Goal: Task Accomplishment & Management: Manage account settings

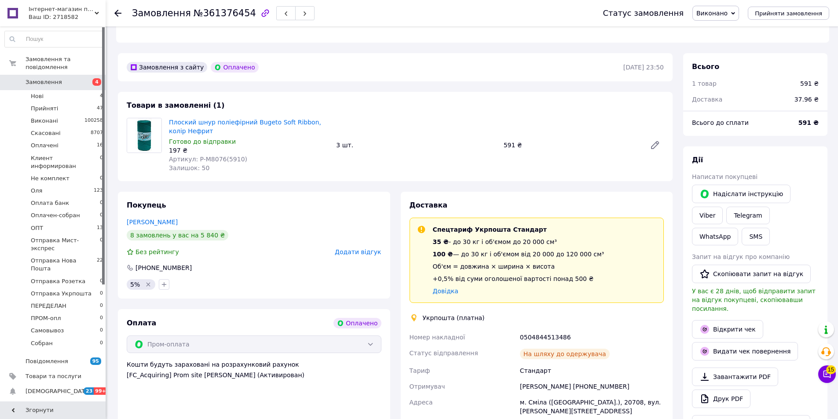
scroll to position [352, 0]
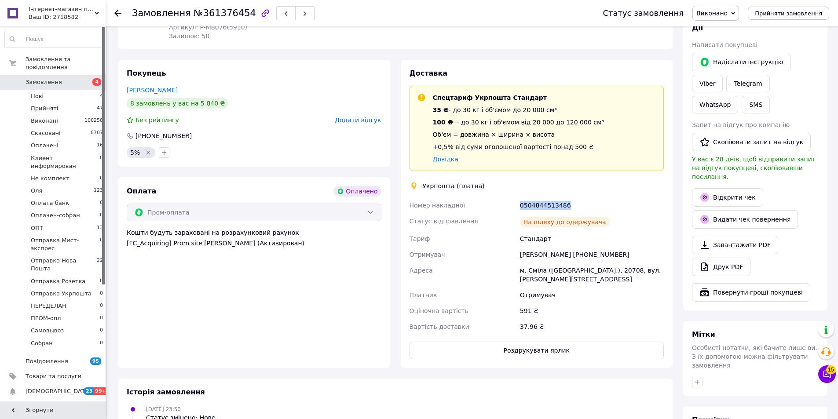
drag, startPoint x: 565, startPoint y: 196, endPoint x: 516, endPoint y: 199, distance: 49.0
click at [516, 199] on div "Номер накладної 0504844513486 Статус відправлення На шляху до одержувача Тариф …" at bounding box center [537, 266] width 258 height 137
copy div "Номер накладної 0504844513486"
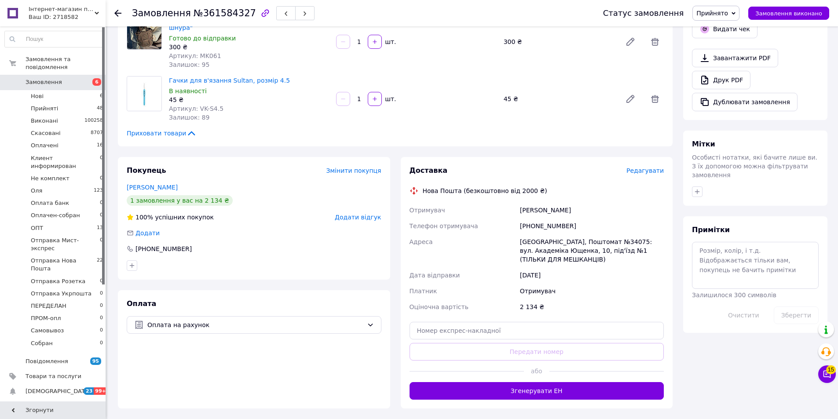
scroll to position [264, 0]
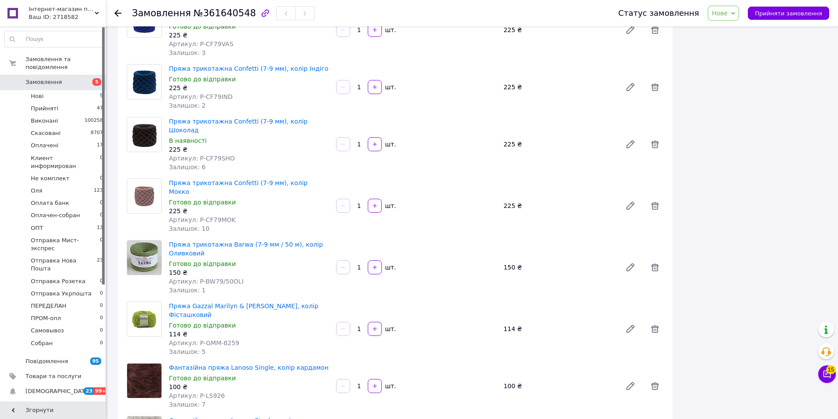
scroll to position [704, 0]
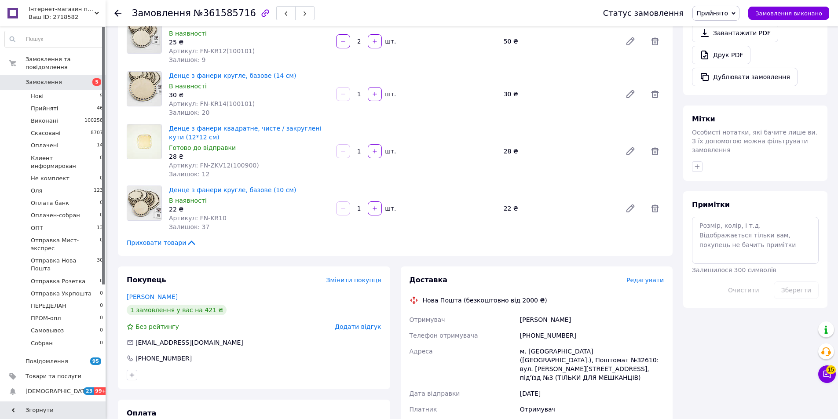
scroll to position [308, 0]
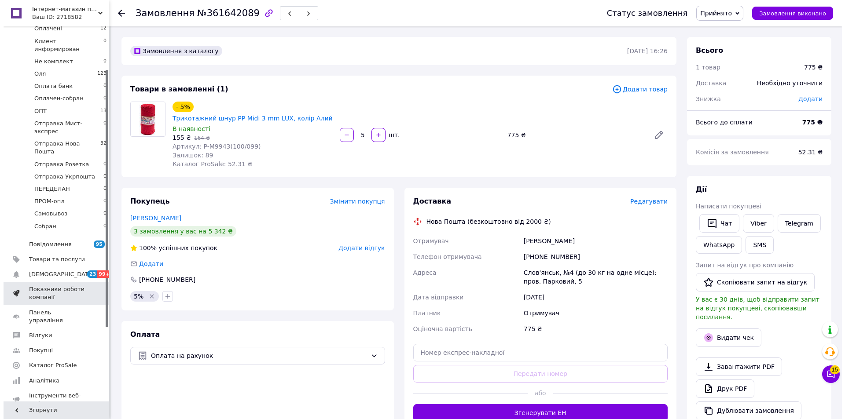
scroll to position [132, 0]
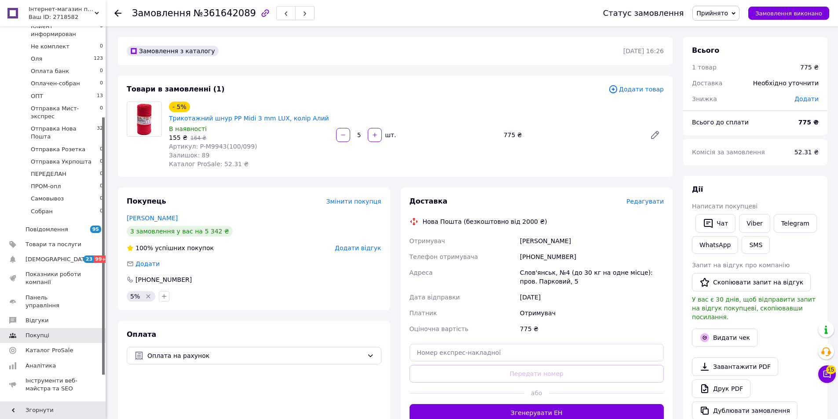
click at [33, 328] on link "Покупці" at bounding box center [54, 335] width 108 height 15
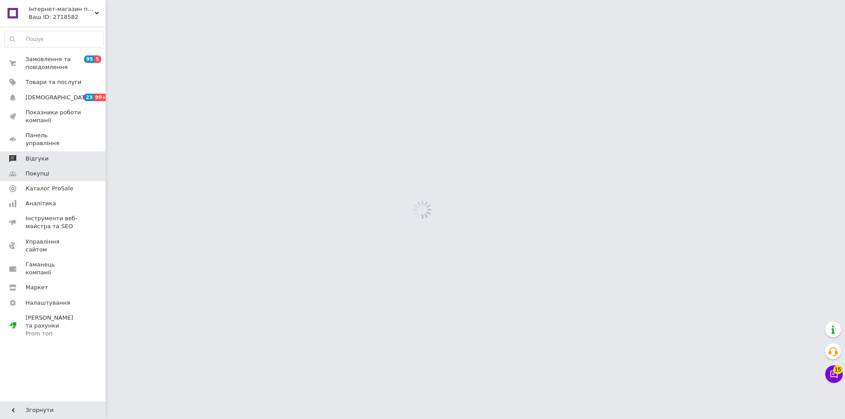
click at [35, 155] on span "Відгуки" at bounding box center [37, 159] width 23 height 8
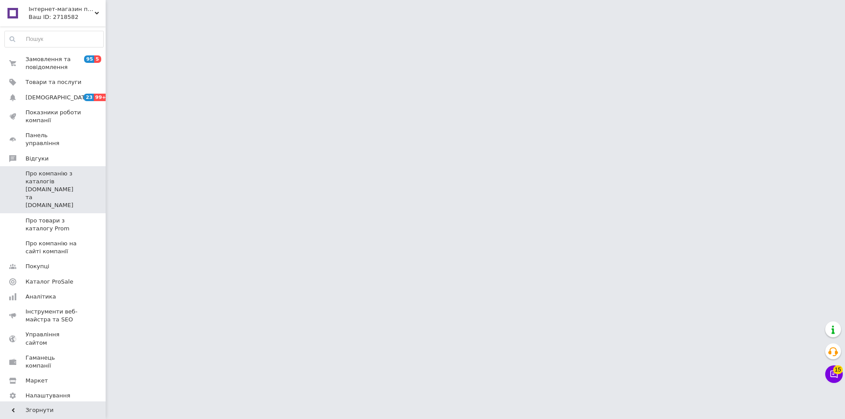
click at [36, 178] on span "Про компанію з каталогів Prom.ua та Bigl.ua" at bounding box center [54, 190] width 56 height 40
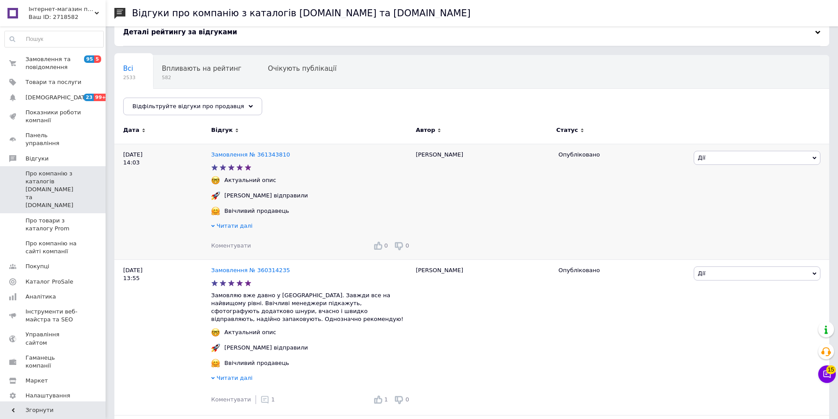
scroll to position [88, 0]
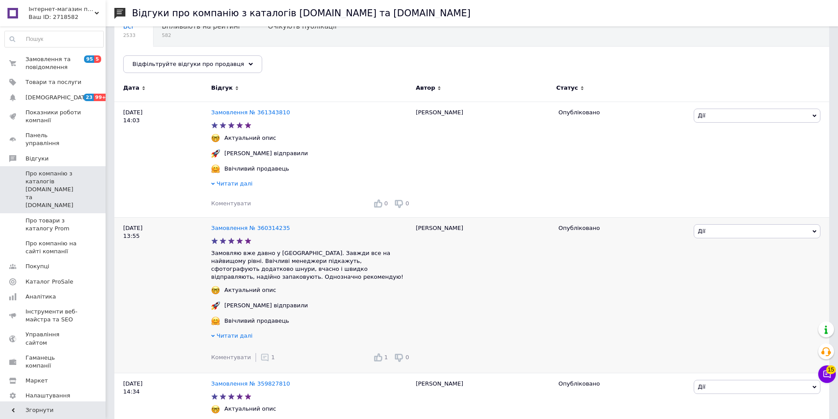
click at [261, 353] on icon at bounding box center [265, 357] width 9 height 9
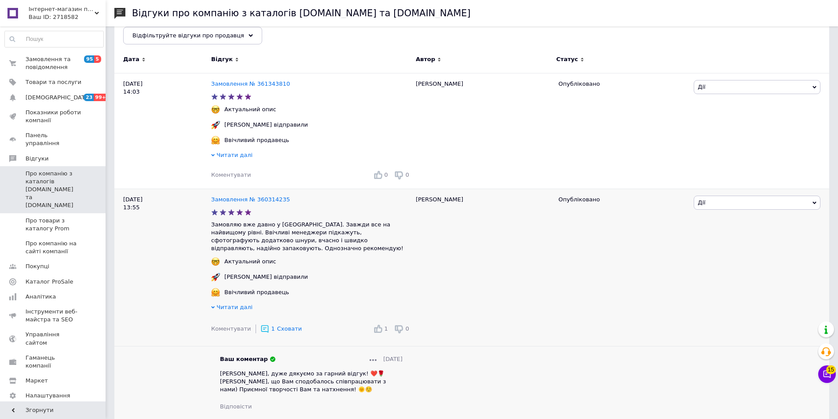
scroll to position [132, 0]
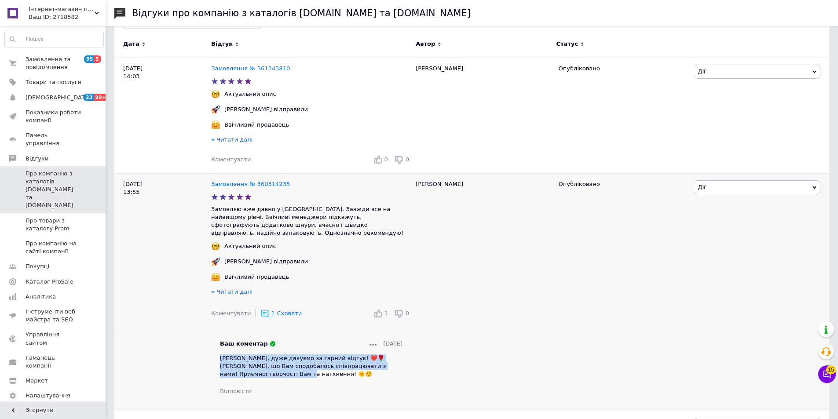
drag, startPoint x: 261, startPoint y: 366, endPoint x: 220, endPoint y: 353, distance: 43.1
click at [220, 353] on div "Ваш коментар 11.09.2025 Аліна, дуже дякуємо за гарний відгук! ❤️🌹 Раді, що Вам …" at bounding box center [311, 367] width 200 height 55
copy span "Аліна, дуже дякуємо за гарний відгук! ❤️🌹 Раді, що Вам сподобалось співпрацюват…"
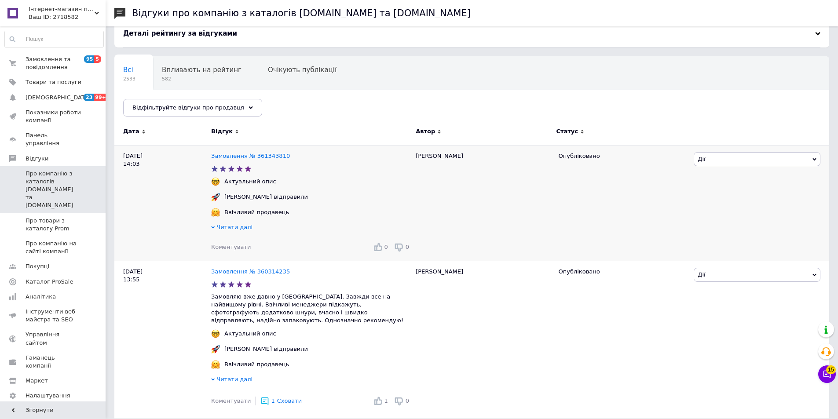
scroll to position [44, 0]
click at [236, 251] on span "Коментувати" at bounding box center [231, 247] width 40 height 7
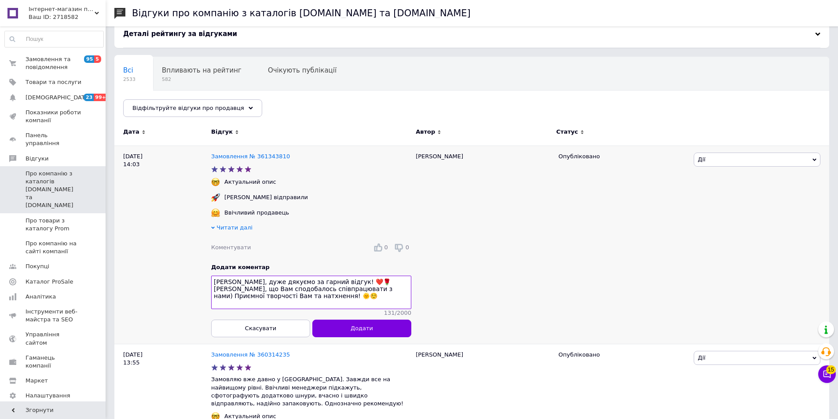
click at [222, 283] on textarea "Аліна, дуже дякуємо за гарний відгук! ❤️🌹 Раді, що Вам сподобалось співпрацюват…" at bounding box center [311, 292] width 200 height 33
type textarea "Марина, дуже дякуємо за гарний відгук! ❤️🌹 Раді, що Вам сподобалось співпрацюва…"
click at [360, 331] on button "Додати" at bounding box center [361, 329] width 99 height 18
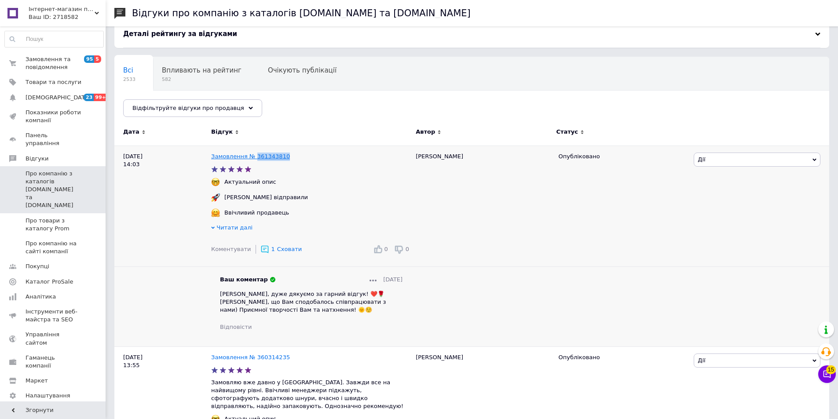
drag, startPoint x: 288, startPoint y: 155, endPoint x: 253, endPoint y: 159, distance: 35.0
click at [253, 159] on div "Замовлення № 361343810" at bounding box center [311, 157] width 204 height 12
copy link "361343810"
click at [51, 240] on span "Про компанію на сайті компанії" at bounding box center [54, 248] width 56 height 16
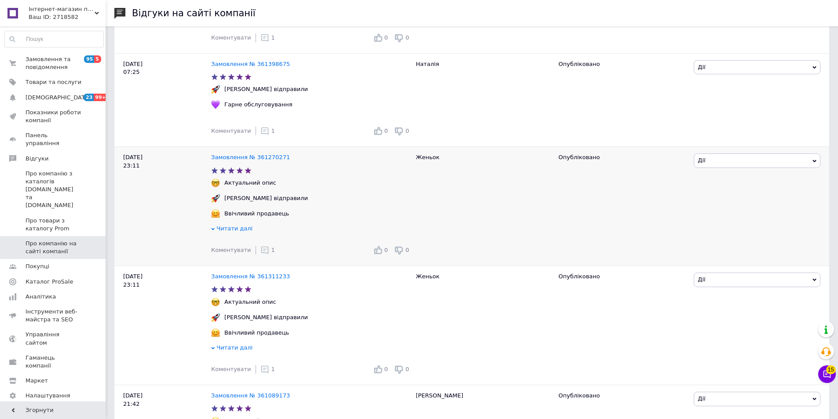
scroll to position [220, 0]
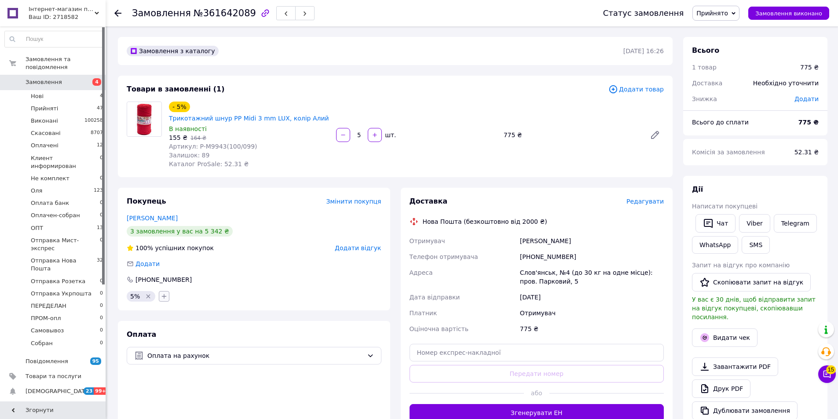
click at [161, 296] on icon "button" at bounding box center [164, 296] width 7 height 7
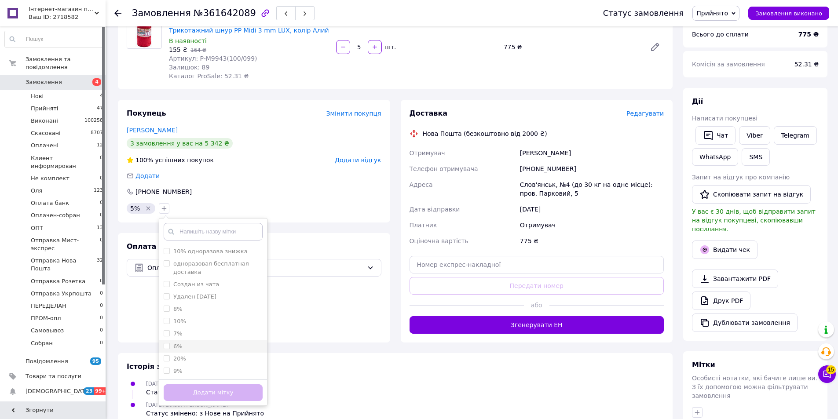
scroll to position [88, 0]
click at [217, 345] on div "6%" at bounding box center [213, 345] width 99 height 8
checkbox input "true"
click at [220, 393] on button "Додати мітку" at bounding box center [213, 393] width 99 height 17
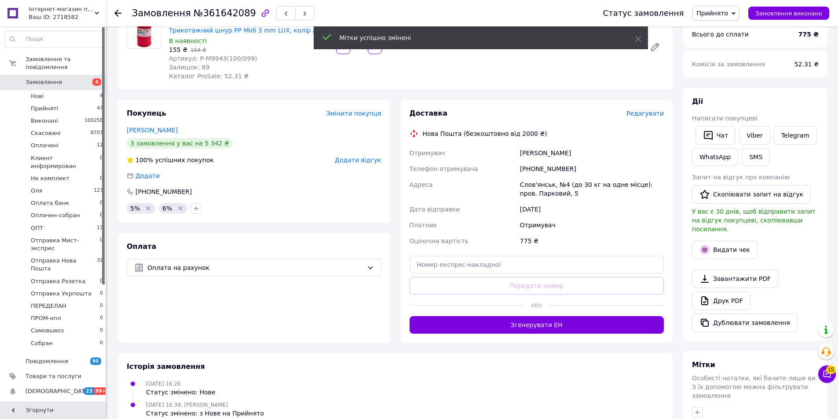
click at [148, 209] on icon "Видалити мітку" at bounding box center [148, 208] width 7 height 7
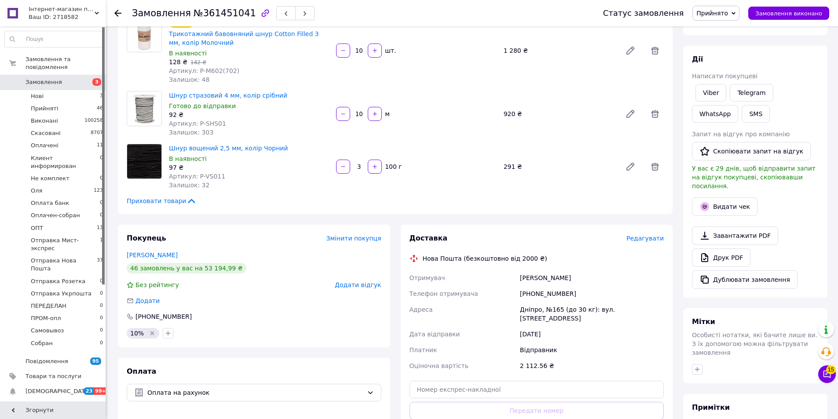
scroll to position [88, 0]
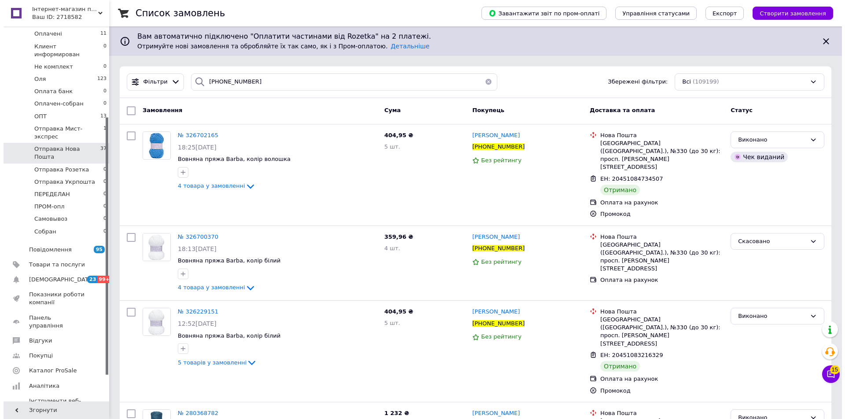
scroll to position [132, 0]
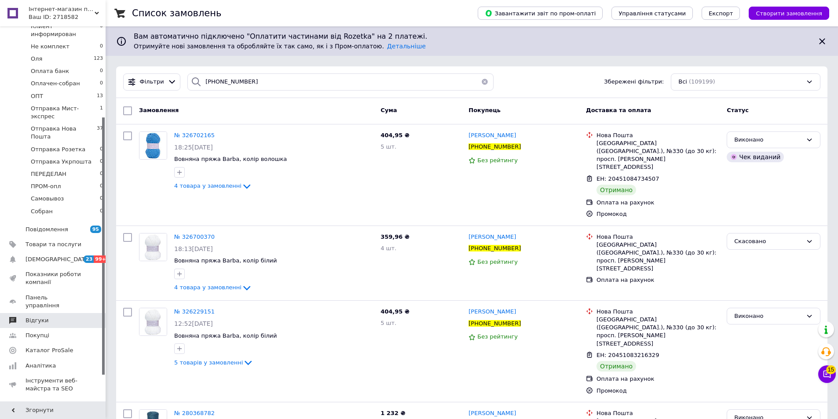
click at [41, 317] on span "Відгуки" at bounding box center [37, 321] width 23 height 8
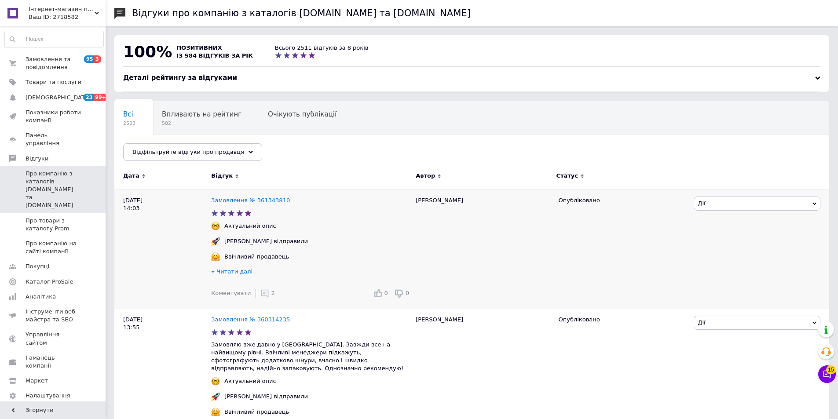
click at [261, 297] on icon at bounding box center [265, 293] width 9 height 9
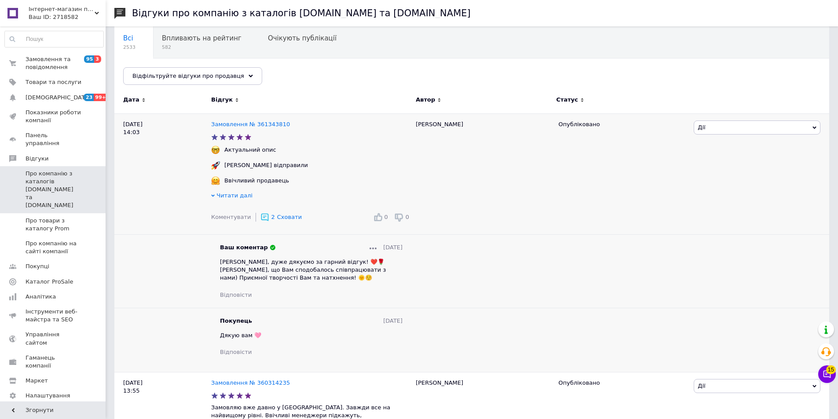
scroll to position [88, 0]
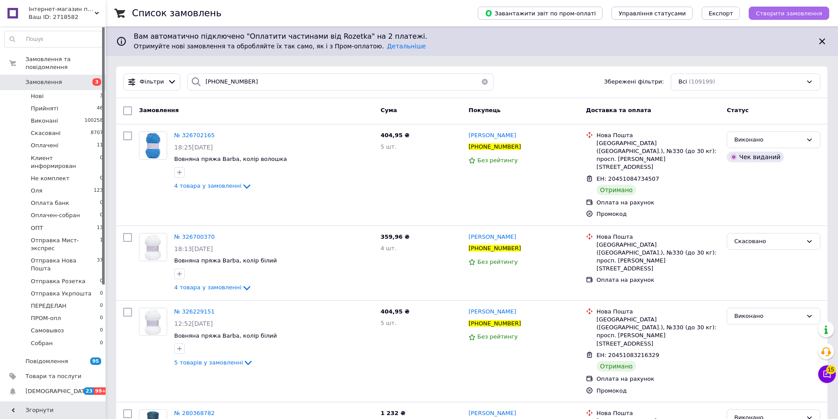
click at [804, 15] on span "Створити замовлення" at bounding box center [789, 13] width 66 height 7
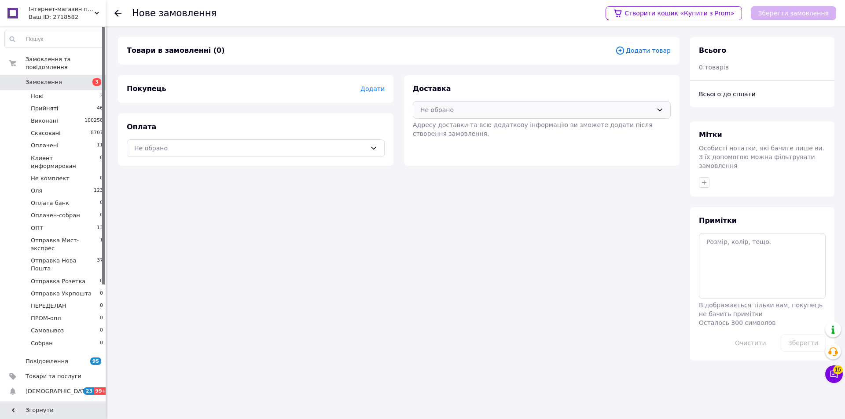
click at [522, 104] on div "Не обрано" at bounding box center [542, 110] width 258 height 18
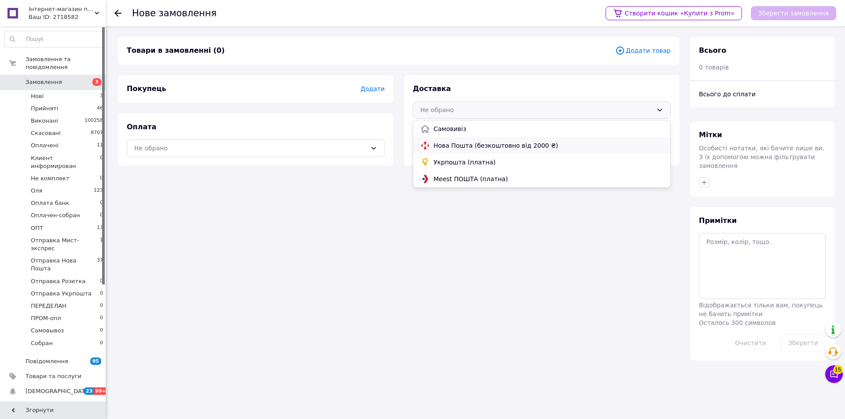
drag, startPoint x: 446, startPoint y: 141, endPoint x: 382, endPoint y: 149, distance: 64.3
click at [445, 141] on span "Нова Пошта (безкоштовно від 2000 ₴)" at bounding box center [549, 145] width 230 height 9
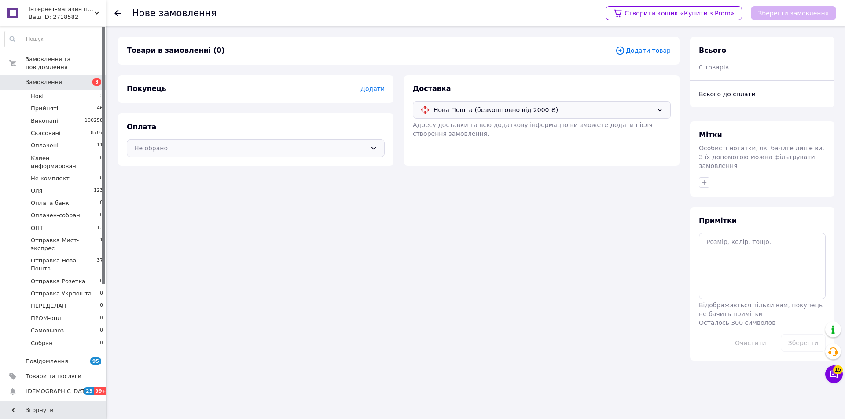
drag, startPoint x: 340, startPoint y: 149, endPoint x: 324, endPoint y: 154, distance: 17.0
click at [338, 151] on div "Не обрано" at bounding box center [250, 148] width 232 height 10
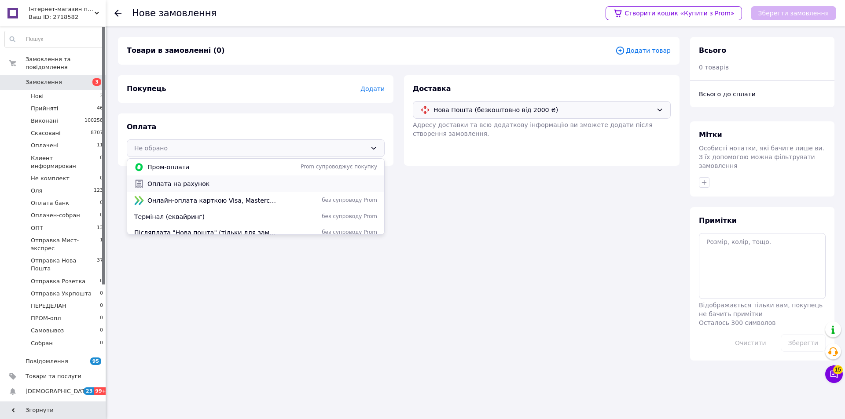
click at [204, 185] on span "Оплата на рахунок" at bounding box center [262, 184] width 230 height 9
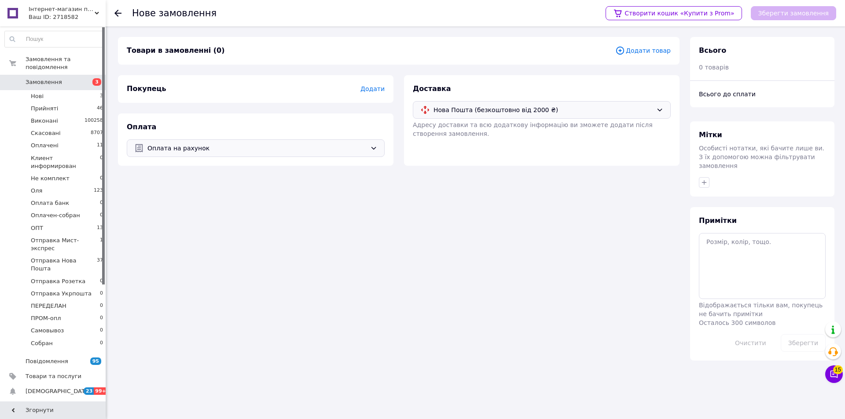
click at [373, 90] on span "Додати" at bounding box center [372, 88] width 24 height 7
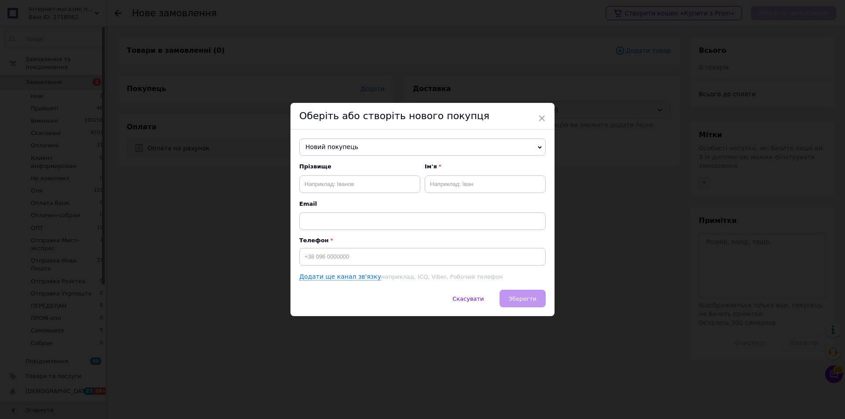
click at [334, 149] on span "Новий покупець" at bounding box center [422, 148] width 246 height 18
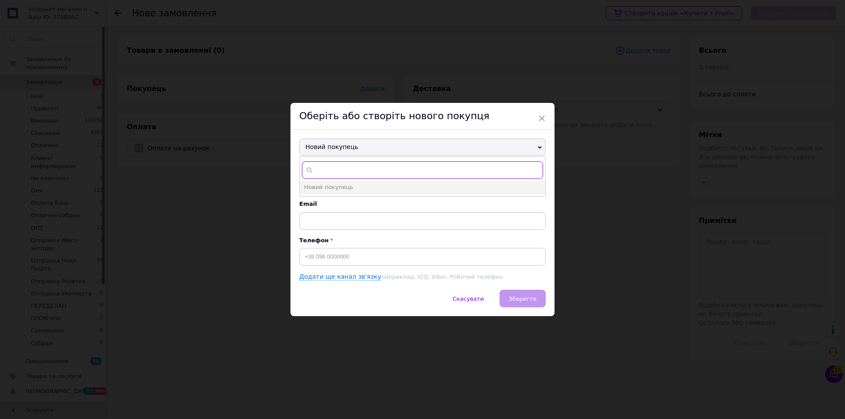
paste input "+380675641296"
type input "+380675641296"
click at [338, 203] on span "Тихая Юлия Станиславовна" at bounding box center [328, 200] width 48 height 7
type input "Тихая Юлия Станиславовна"
type input "+380675641296"
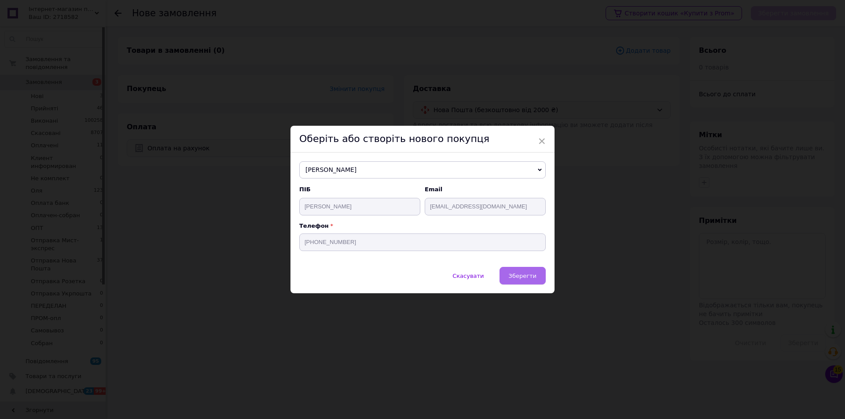
click at [516, 275] on span "Зберегти" at bounding box center [523, 276] width 28 height 7
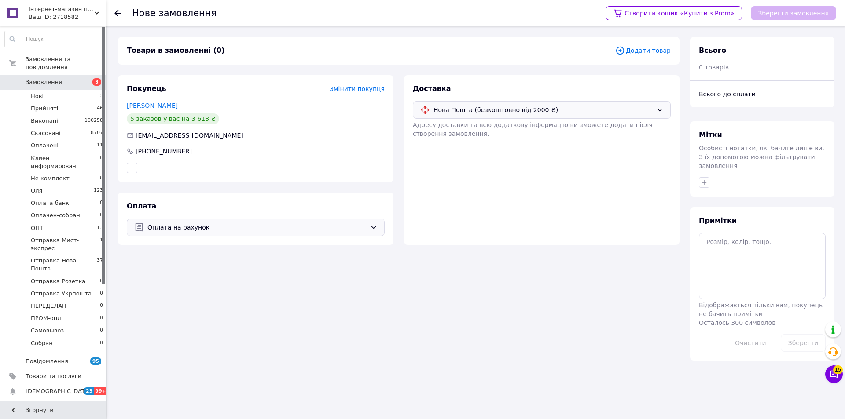
click at [667, 55] on span "Додати товар" at bounding box center [642, 51] width 55 height 10
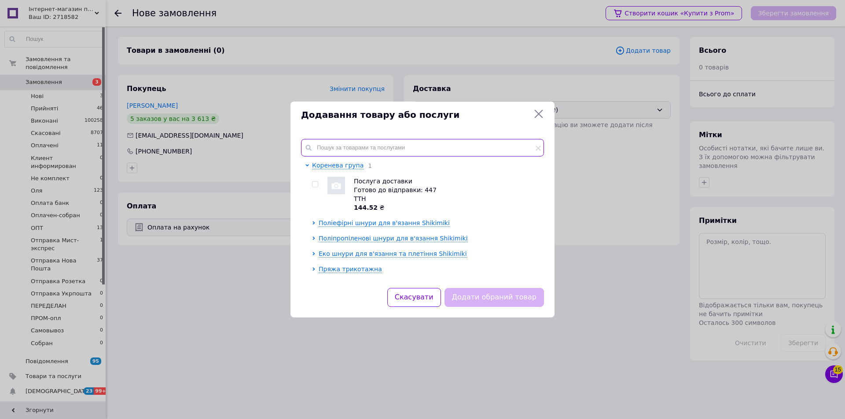
click at [408, 149] on input "text" at bounding box center [422, 148] width 243 height 18
paste input "black pearl"
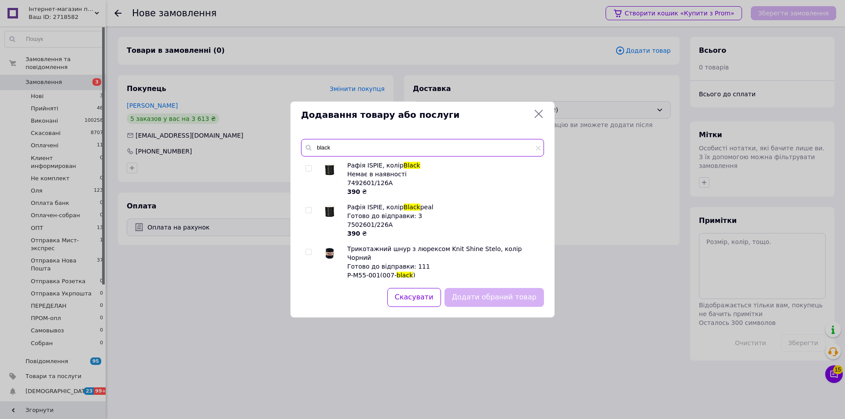
type input "black"
click at [308, 213] on div at bounding box center [309, 220] width 9 height 35
click at [308, 213] on input "checkbox" at bounding box center [308, 211] width 6 height 6
checkbox input "true"
click at [478, 290] on button "Додати обраний товар" at bounding box center [494, 297] width 99 height 19
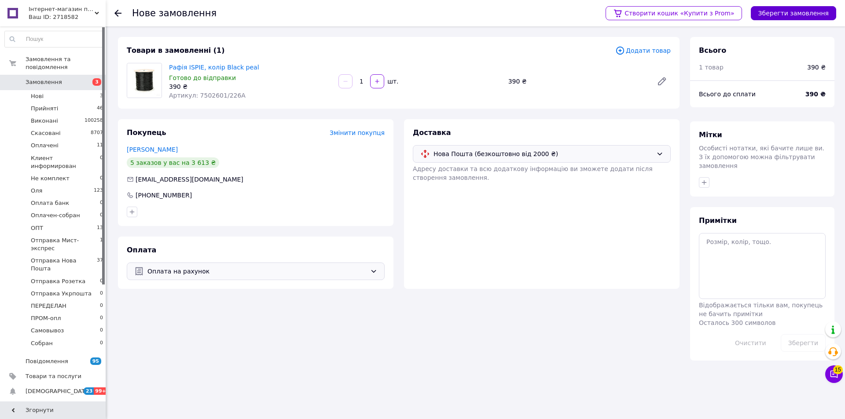
click at [772, 12] on button "Зберегти замовлення" at bounding box center [793, 13] width 85 height 14
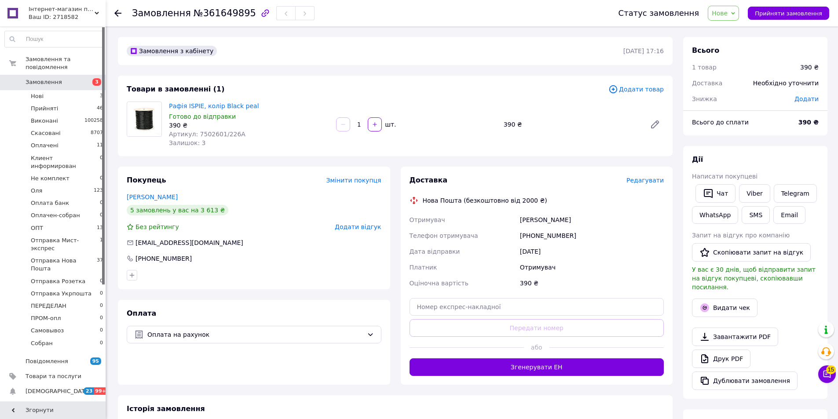
click at [654, 186] on div "Доставка Редагувати Нова Пошта (безкоштовно від 2000 ₴) Отримувач Станиславовна…" at bounding box center [537, 276] width 255 height 201
click at [648, 179] on span "Редагувати" at bounding box center [645, 180] width 37 height 7
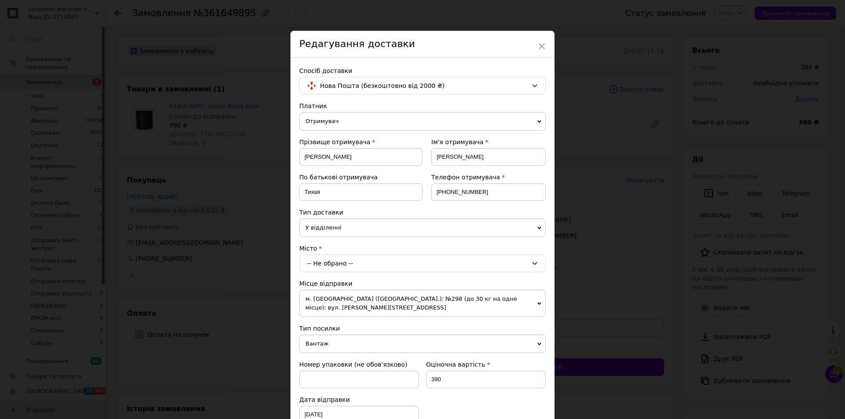
click at [326, 262] on div "-- Не обрано --" at bounding box center [422, 264] width 246 height 18
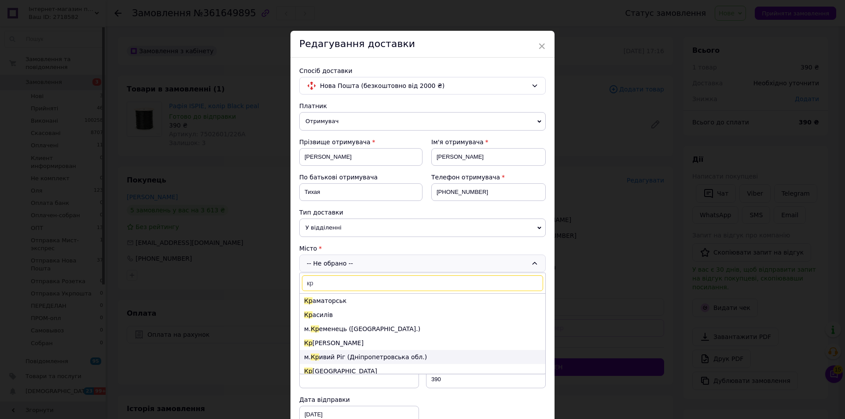
type input "кр"
click at [328, 356] on li "м. Кр ивий Ріг (Дніпропетровська обл.)" at bounding box center [423, 357] width 246 height 14
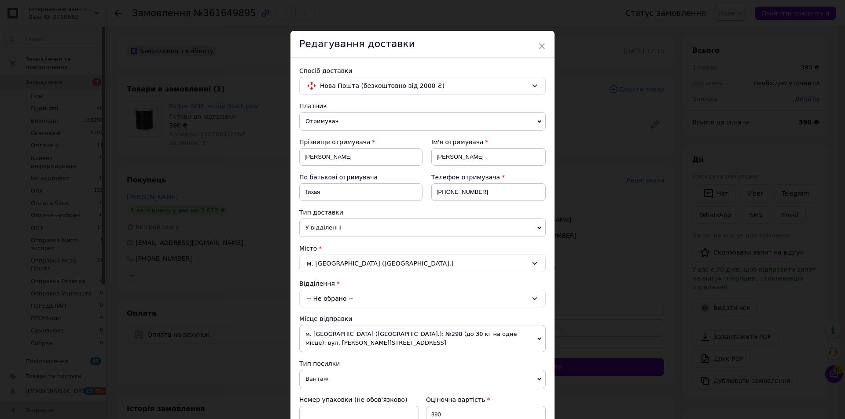
click at [321, 291] on div "-- Не обрано --" at bounding box center [422, 299] width 246 height 18
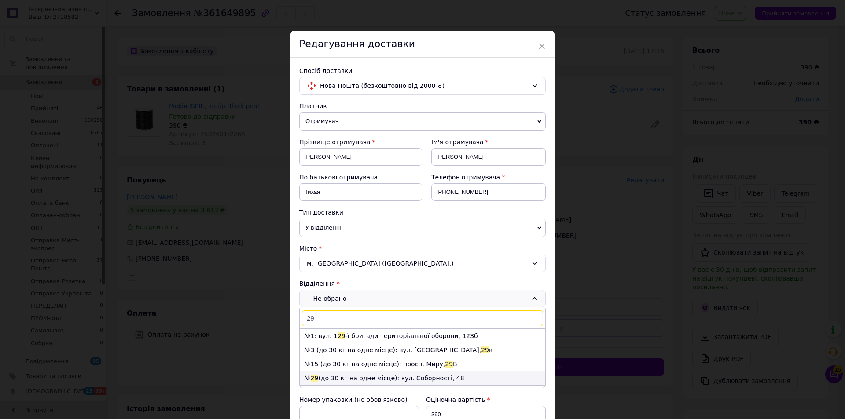
type input "29"
click at [334, 377] on li "№ 29 (до 30 кг на одне місце): вул. Соборності, 48" at bounding box center [423, 378] width 246 height 14
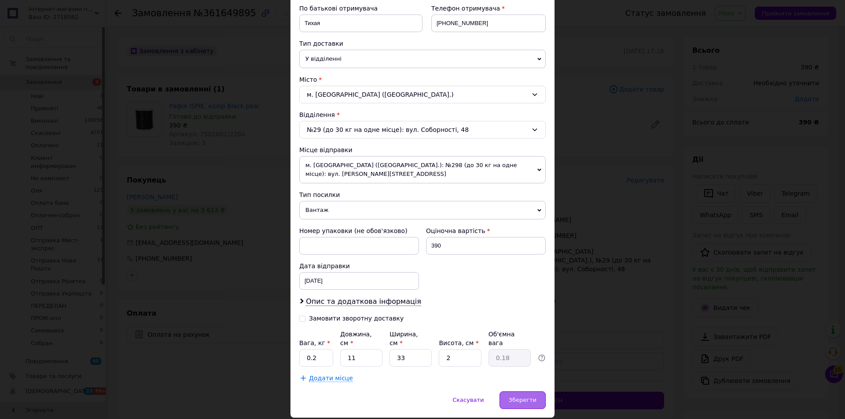
scroll to position [181, 0]
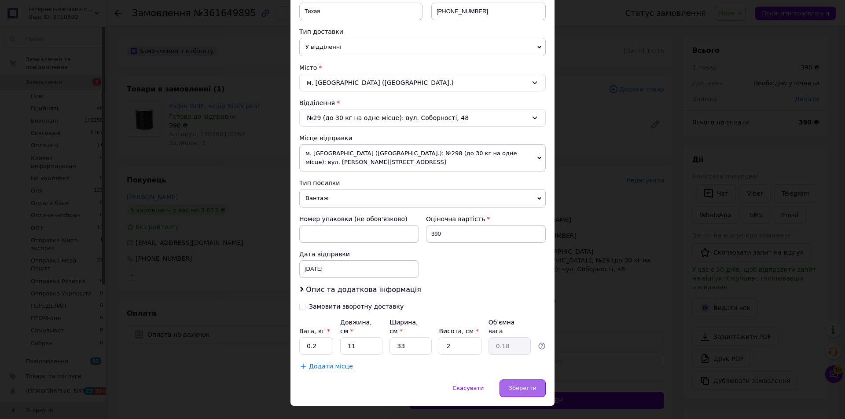
click at [522, 380] on div "Зберегти" at bounding box center [523, 389] width 46 height 18
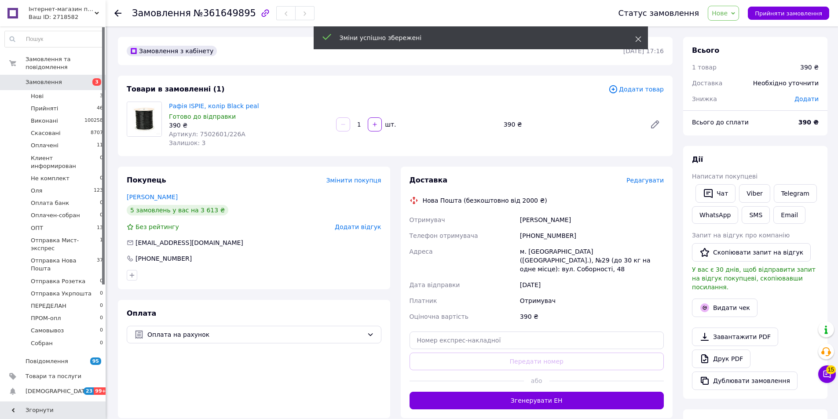
click at [637, 35] on span at bounding box center [639, 39] width 6 height 9
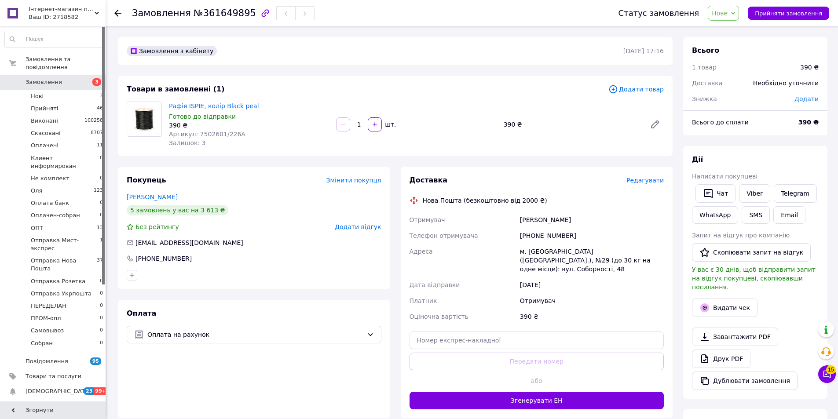
click at [738, 7] on span "Нове" at bounding box center [723, 13] width 31 height 15
click at [742, 27] on li "Прийнято" at bounding box center [749, 30] width 81 height 13
click at [650, 180] on span "Редагувати" at bounding box center [645, 180] width 37 height 7
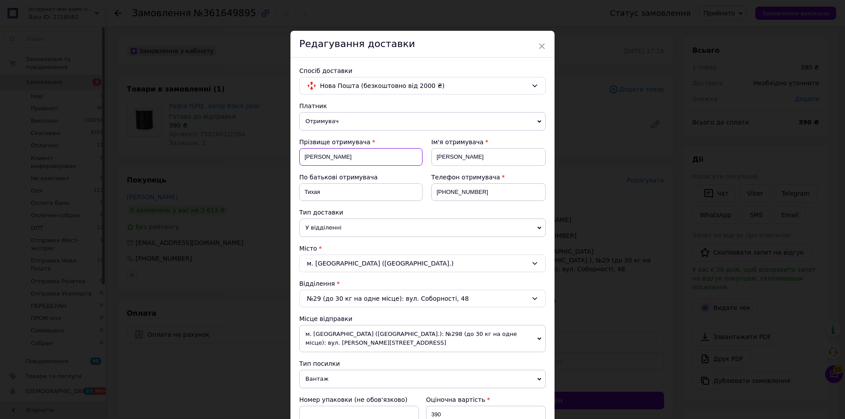
drag, startPoint x: 356, startPoint y: 156, endPoint x: 301, endPoint y: 156, distance: 55.0
click at [301, 156] on input "Станиславовна" at bounding box center [360, 157] width 123 height 18
type input "Тиха"
click at [353, 189] on input "Тихая" at bounding box center [360, 193] width 123 height 18
type input "Т"
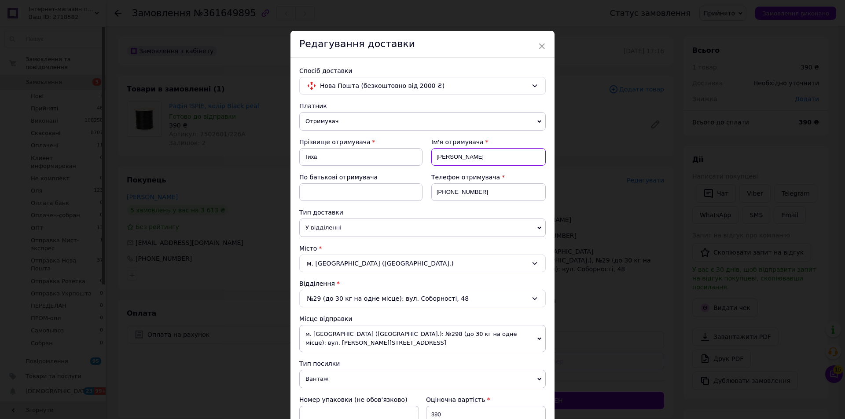
click at [494, 160] on input "Юлия" at bounding box center [488, 157] width 114 height 18
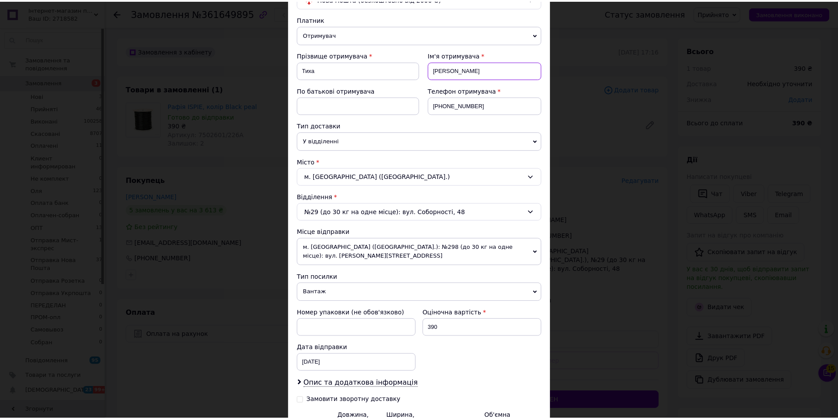
scroll to position [176, 0]
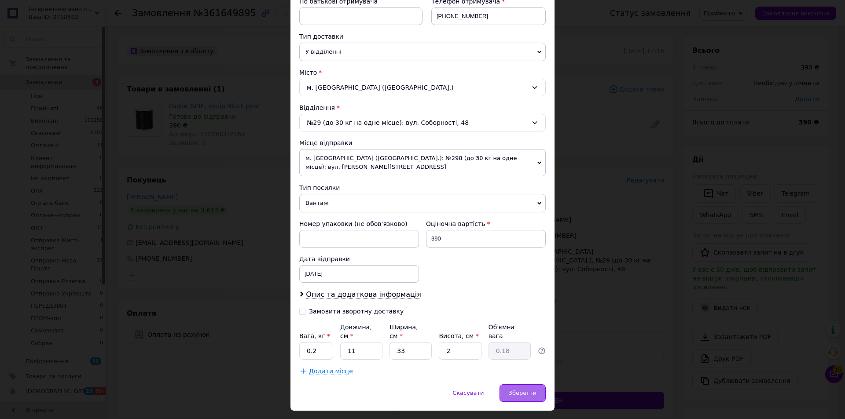
type input "Юлія"
click at [529, 385] on div "Зберегти" at bounding box center [523, 394] width 46 height 18
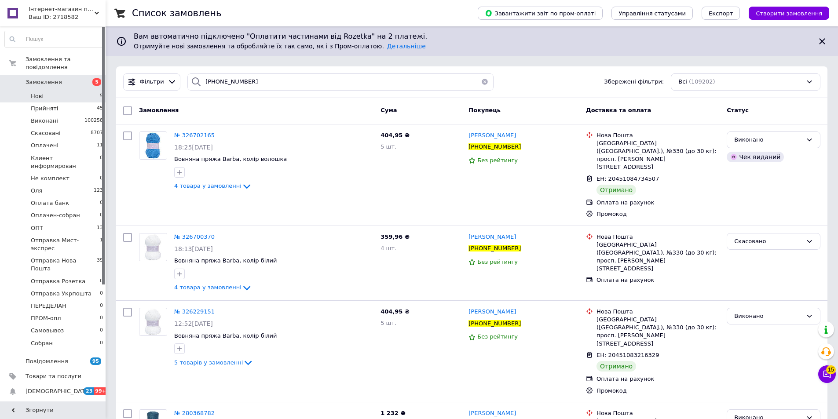
click at [90, 90] on li "Нові 5" at bounding box center [54, 96] width 108 height 12
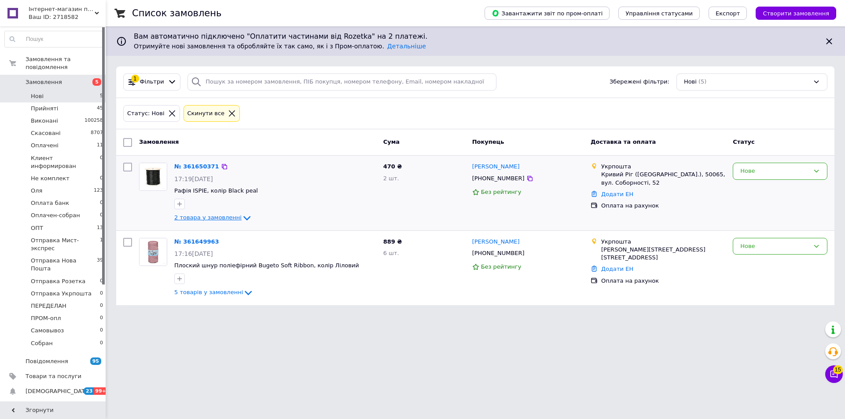
click at [189, 220] on span "2 товара у замовленні" at bounding box center [207, 217] width 67 height 7
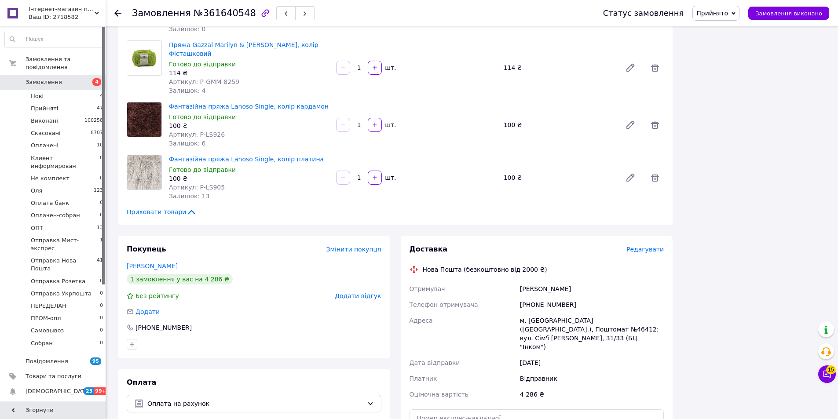
scroll to position [968, 0]
click at [131, 341] on icon "button" at bounding box center [132, 344] width 7 height 7
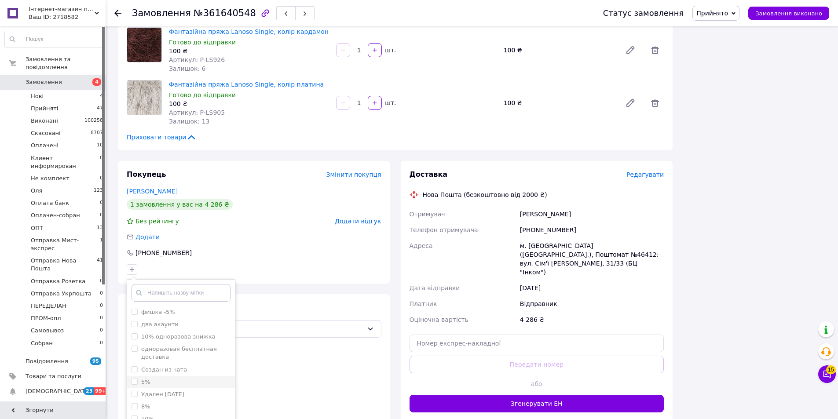
scroll to position [88, 0]
click at [159, 353] on div "5%" at bounding box center [181, 357] width 99 height 8
checkbox input "true"
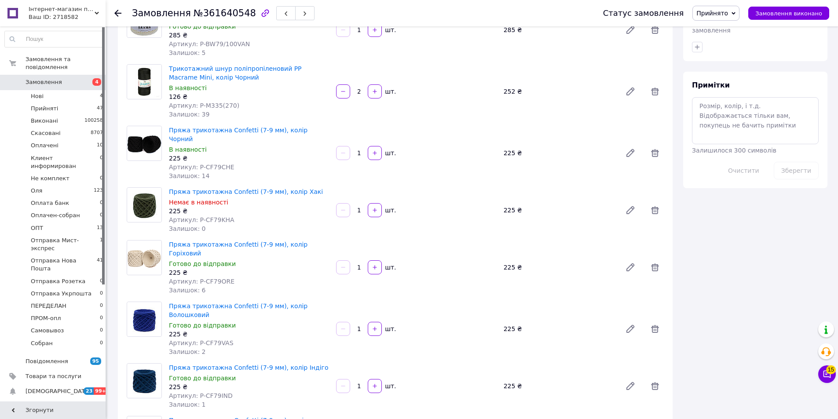
scroll to position [413, 0]
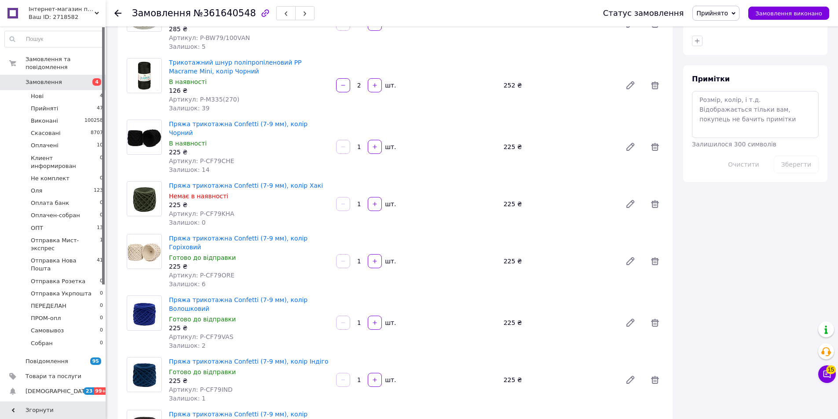
click at [781, 239] on div "Всього 18 товарів 4 286 ₴ Знижка Додати Всього до сплати 4286 ₴ Дії Написати по…" at bounding box center [755, 379] width 155 height 1511
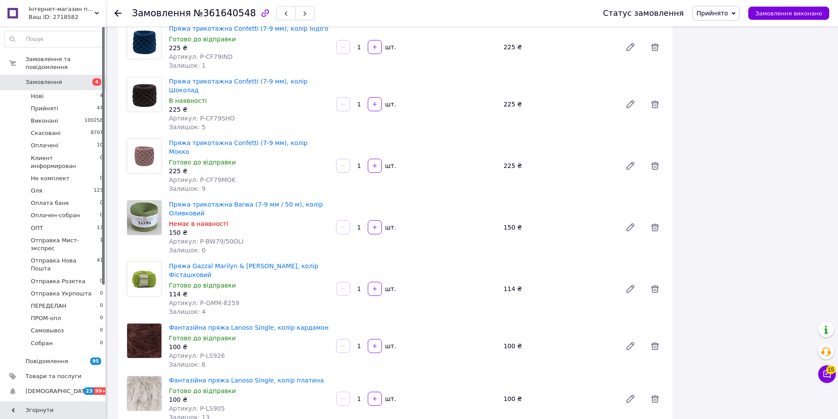
scroll to position [762, 0]
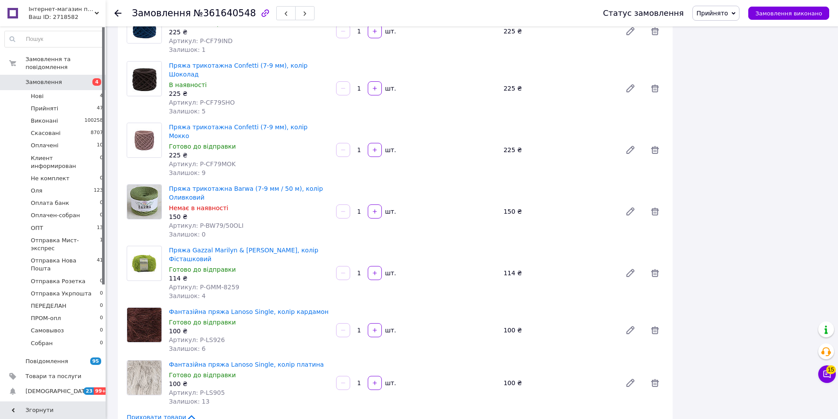
drag, startPoint x: 735, startPoint y: 237, endPoint x: 792, endPoint y: 237, distance: 56.8
click at [736, 237] on div "Всього 18 товарів 4 286 ₴ Знижка Додати Всього до сплати 4286 ₴ Дії Написати по…" at bounding box center [755, 30] width 155 height 1511
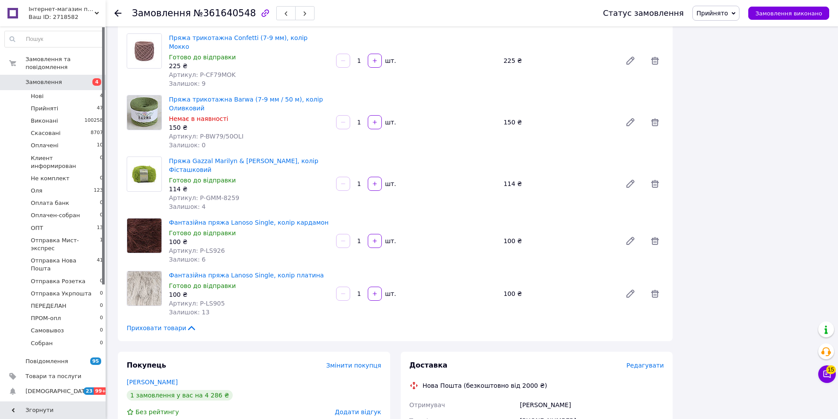
scroll to position [1002, 0]
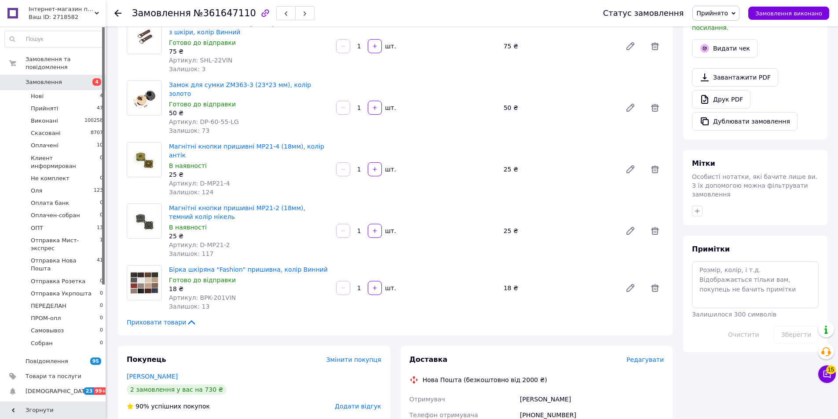
scroll to position [273, 0]
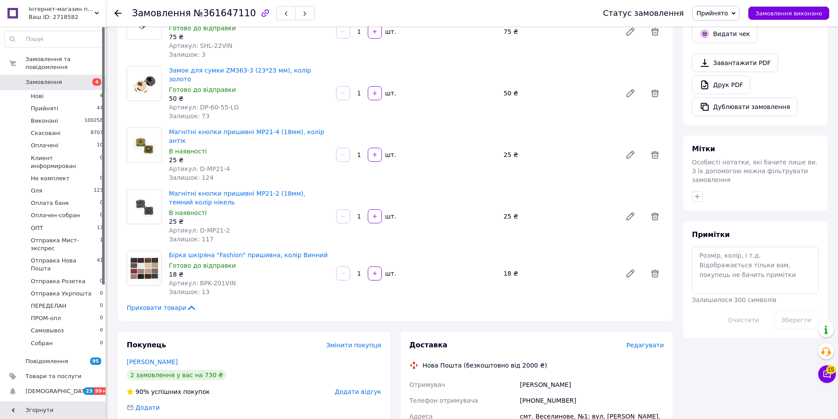
click at [708, 383] on div "Всього 8 товарів 513 ₴ Доставка Необхідно уточнити Знижка Додати Всього до спла…" at bounding box center [755, 211] width 155 height 895
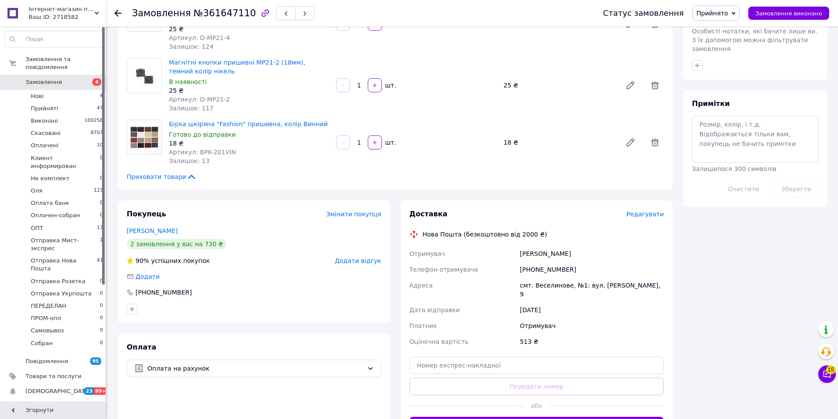
scroll to position [405, 0]
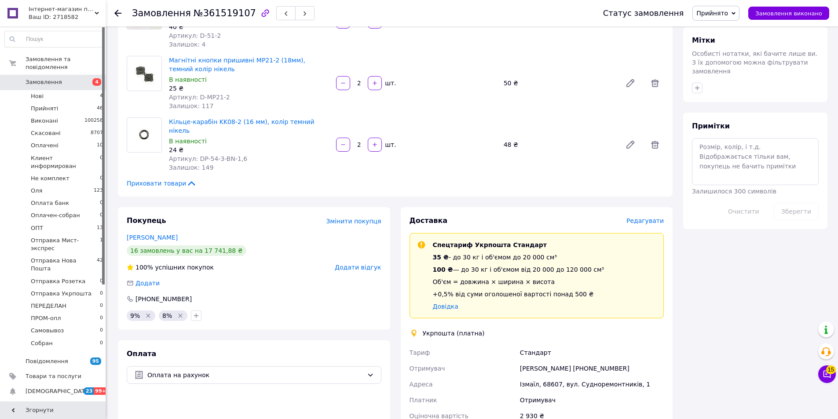
scroll to position [396, 0]
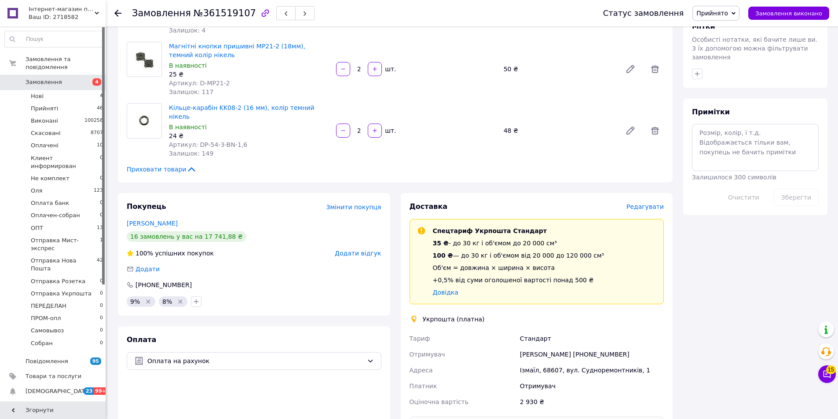
click at [179, 298] on icon "Видалити мітку" at bounding box center [180, 301] width 7 height 7
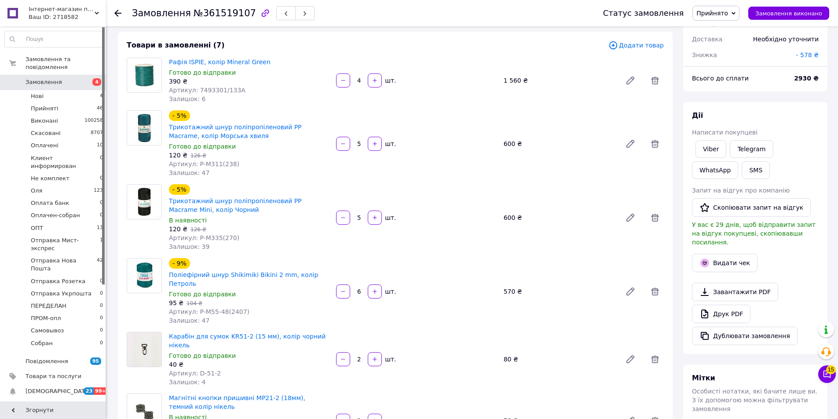
scroll to position [0, 0]
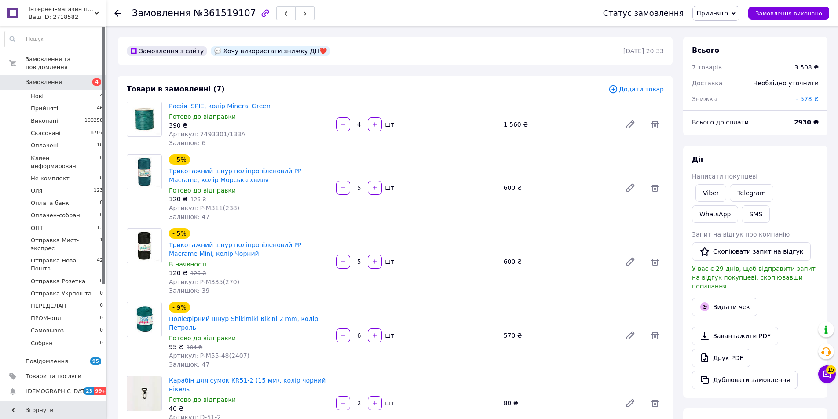
click at [809, 102] on span "- 578 ₴" at bounding box center [807, 99] width 23 height 7
drag, startPoint x: 724, startPoint y: 151, endPoint x: 732, endPoint y: 142, distance: 12.8
click at [727, 146] on div "578 ₴ Скинути Зберегти" at bounding box center [766, 146] width 92 height 49
drag, startPoint x: 751, startPoint y: 131, endPoint x: 705, endPoint y: 130, distance: 45.8
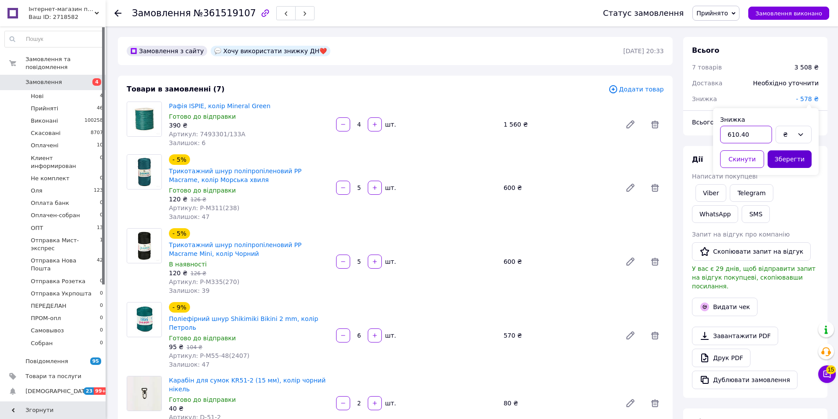
type input "610.40"
click at [783, 164] on button "Зберегти" at bounding box center [790, 160] width 44 height 18
click at [209, 12] on span "№361519107" at bounding box center [225, 13] width 62 height 11
copy span "361519107"
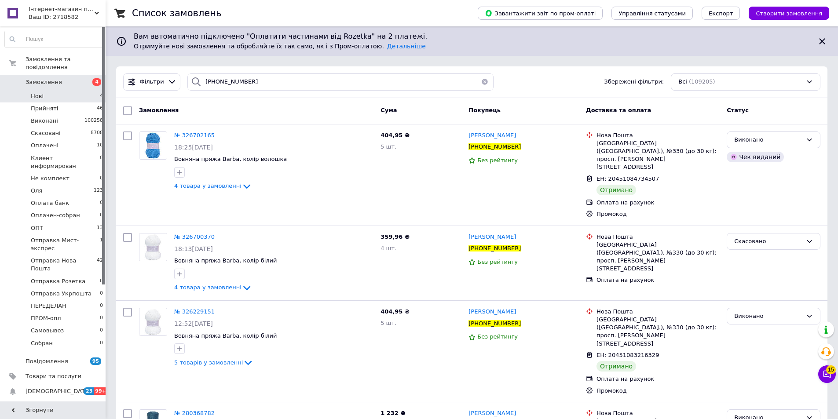
click at [59, 90] on li "Нові 4" at bounding box center [54, 96] width 108 height 12
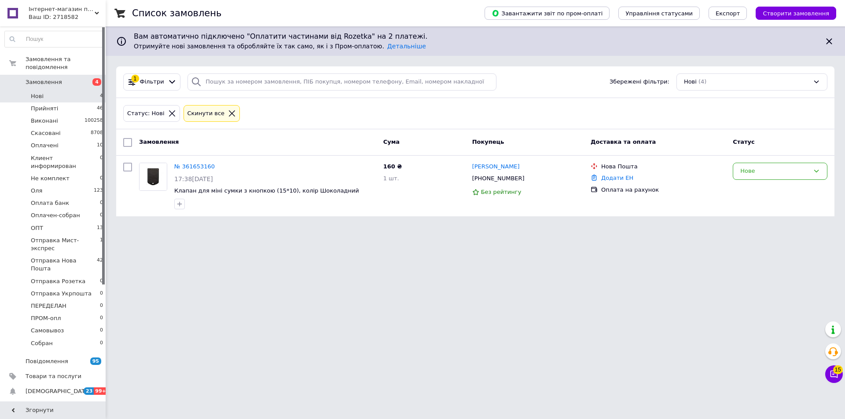
click at [62, 75] on link "Замовлення 4" at bounding box center [54, 82] width 108 height 15
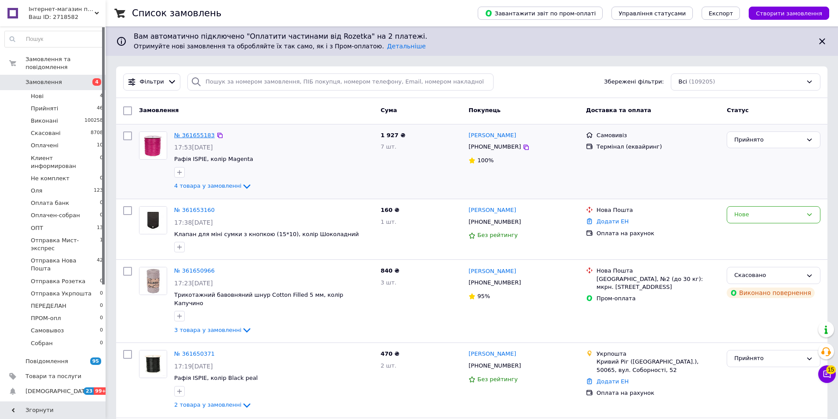
click at [193, 135] on link "№ 361655183" at bounding box center [194, 135] width 40 height 7
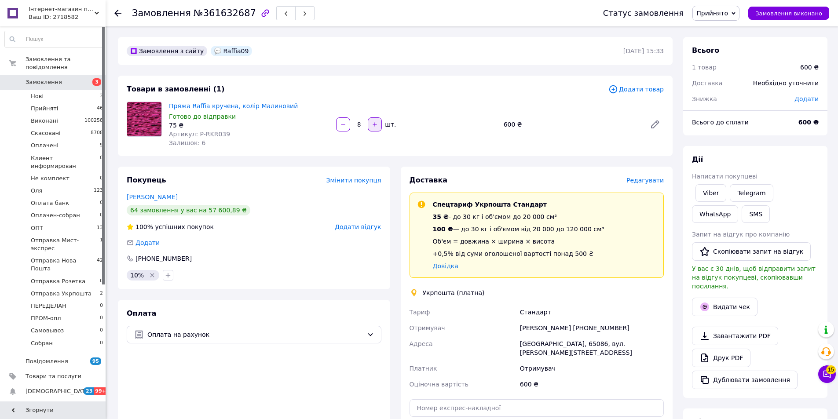
click at [373, 123] on icon "button" at bounding box center [375, 124] width 6 height 6
type input "9"
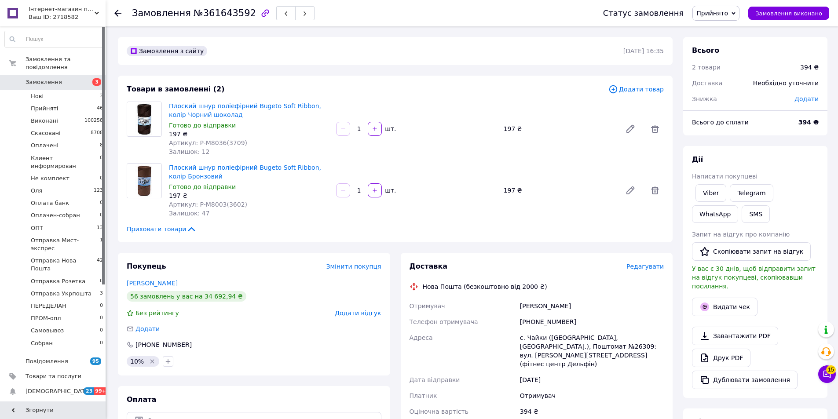
click at [809, 99] on span "Додати" at bounding box center [807, 99] width 24 height 7
click at [742, 140] on input "text" at bounding box center [746, 135] width 52 height 18
type input "10"
click at [811, 132] on div "₴" at bounding box center [794, 135] width 36 height 18
click at [790, 171] on li "%" at bounding box center [793, 170] width 35 height 17
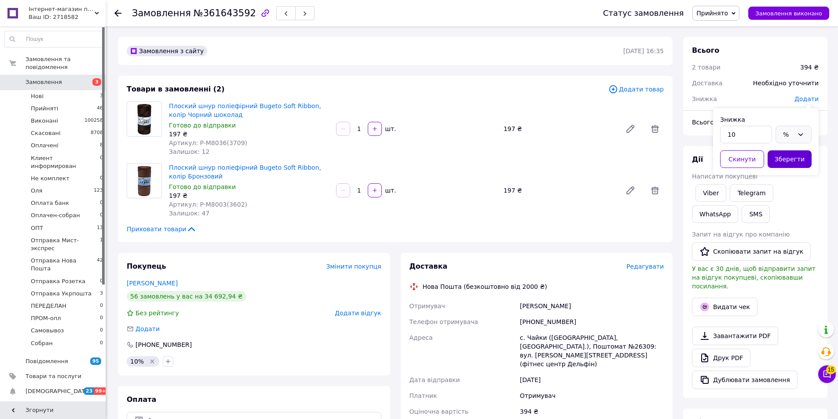
click at [788, 159] on button "Зберегти" at bounding box center [790, 160] width 44 height 18
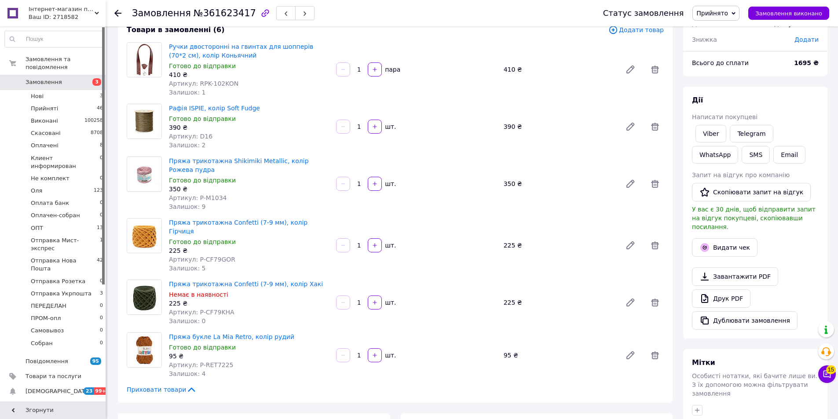
scroll to position [62, 0]
